Goal: Transaction & Acquisition: Purchase product/service

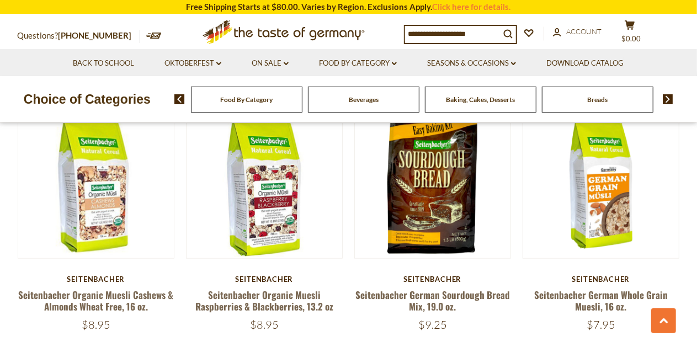
scroll to position [401, 0]
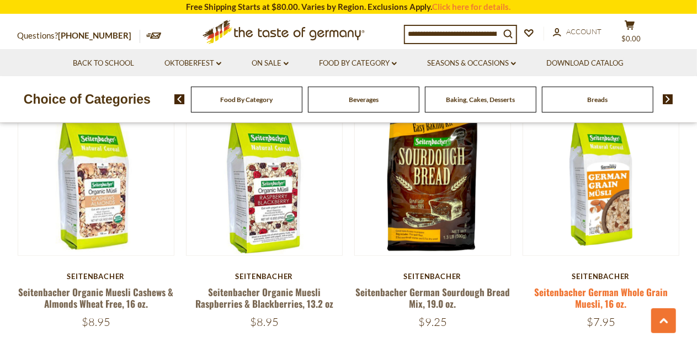
click at [562, 295] on link "Seitenbacher German Whole Grain Muesli, 16 oz." at bounding box center [601, 297] width 134 height 25
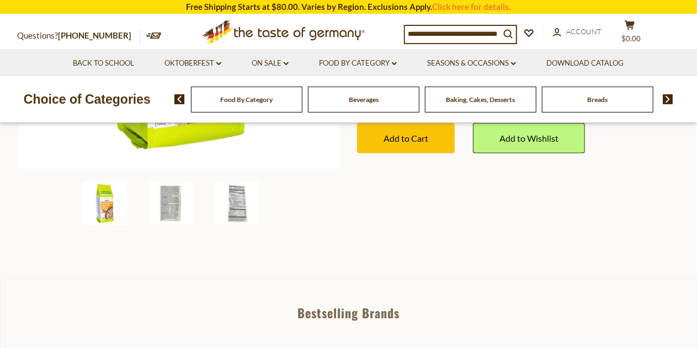
scroll to position [348, 0]
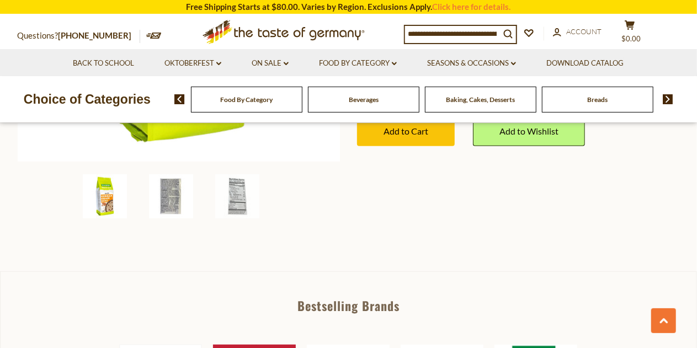
click at [167, 199] on img at bounding box center [171, 196] width 44 height 44
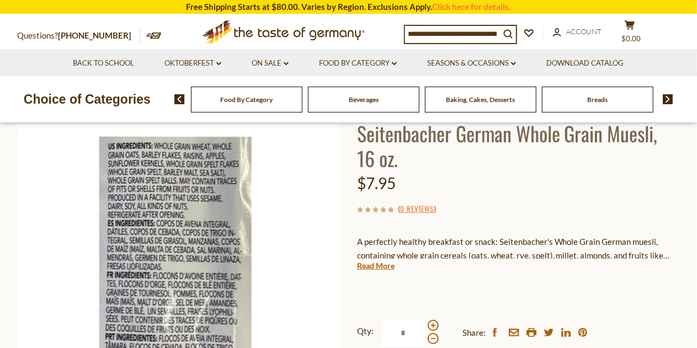
scroll to position [73, 0]
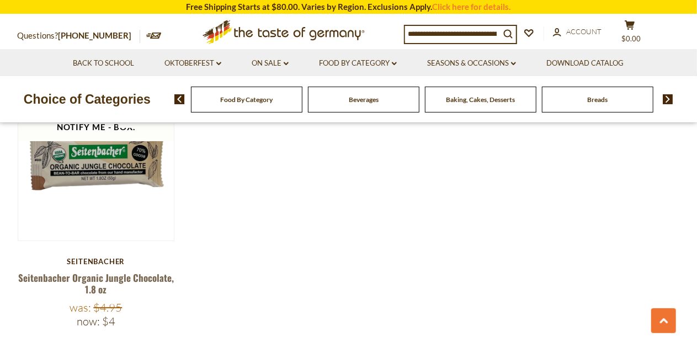
scroll to position [2047, 0]
